Goal: Task Accomplishment & Management: Use online tool/utility

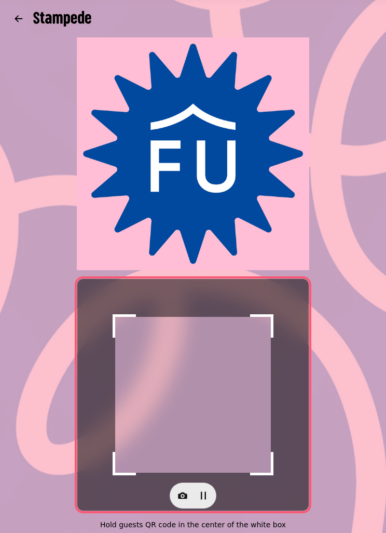
click at [6, 301] on div "Scanner paused Hold guests QR code in the center of the white box" at bounding box center [193, 269] width 386 height 538
click at [167, 494] on div at bounding box center [193, 495] width 232 height 26
click at [180, 496] on icon "button" at bounding box center [182, 495] width 9 height 7
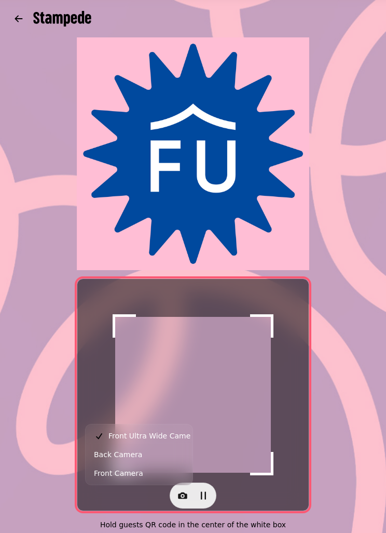
click at [147, 458] on button "Back Camera" at bounding box center [139, 454] width 103 height 19
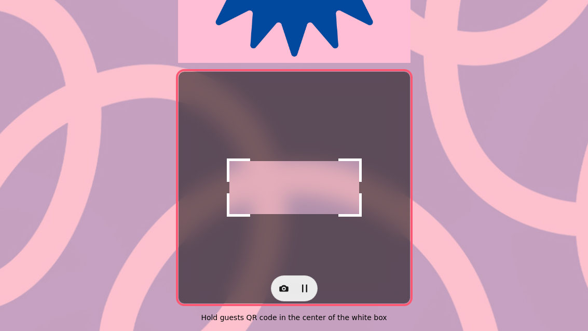
scroll to position [213, 0]
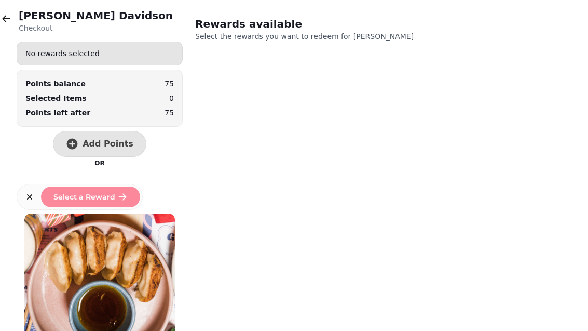
click at [124, 142] on span "Add Points" at bounding box center [108, 144] width 51 height 8
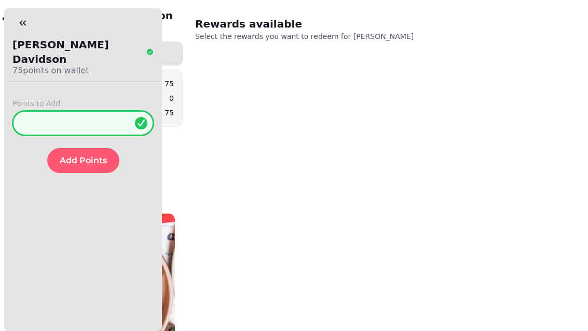
click at [89, 111] on input "*" at bounding box center [82, 123] width 141 height 25
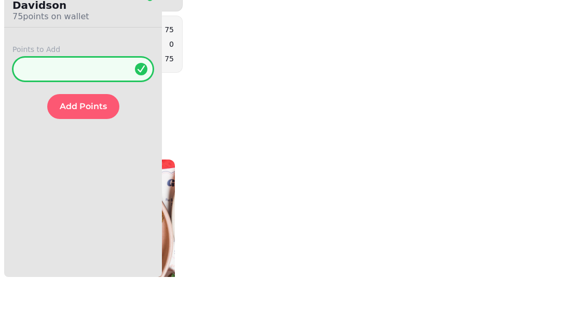
type input "**"
click at [84, 156] on span "Add Points" at bounding box center [83, 160] width 47 height 8
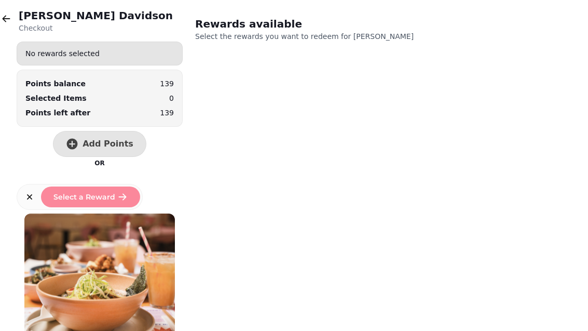
click at [14, 25] on button "button" at bounding box center [6, 18] width 21 height 21
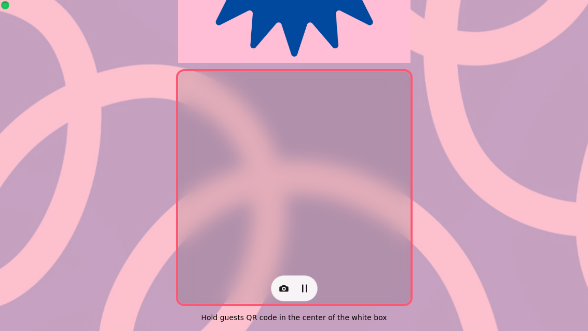
scroll to position [213, 0]
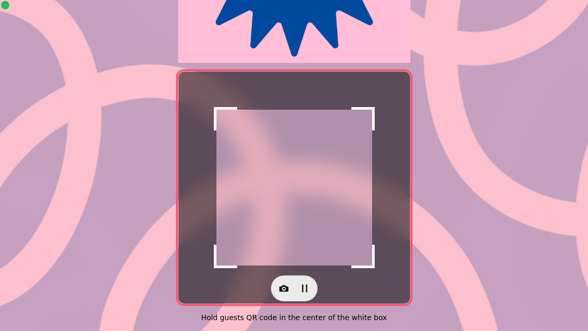
click at [283, 300] on div "Scanner paused Hold guests QR code in the center of the white box" at bounding box center [294, 196] width 233 height 251
click at [279, 283] on icon "button" at bounding box center [284, 288] width 10 height 10
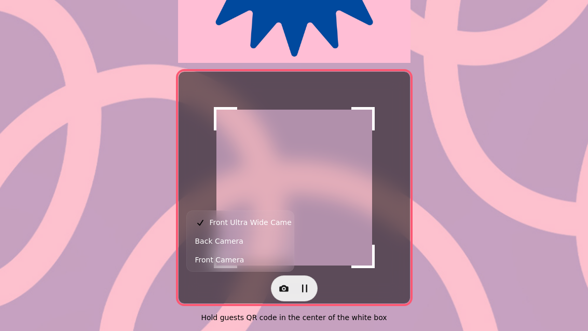
click at [234, 237] on span "Back Camera" at bounding box center [219, 241] width 48 height 12
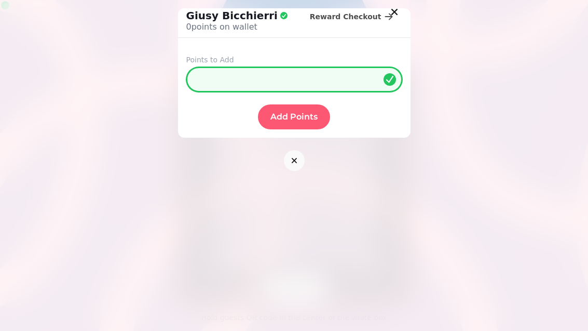
click at [292, 87] on input "*" at bounding box center [294, 79] width 216 height 25
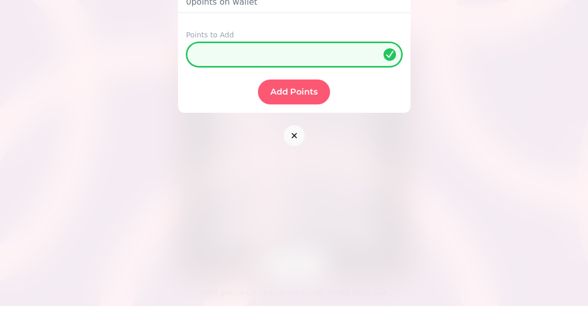
type input "**"
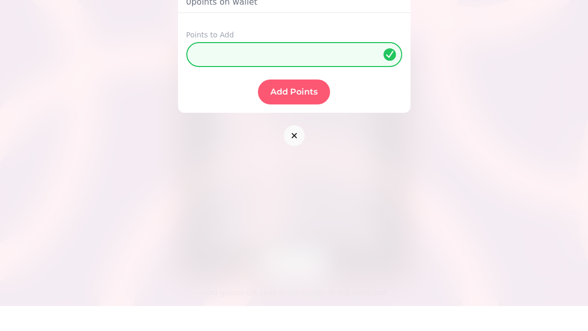
click at [286, 113] on span "Add Points" at bounding box center [293, 117] width 47 height 8
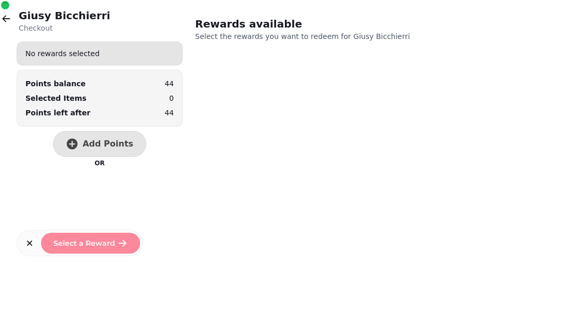
click at [9, 18] on icon "button" at bounding box center [6, 18] width 10 height 10
